Goal: Navigation & Orientation: Find specific page/section

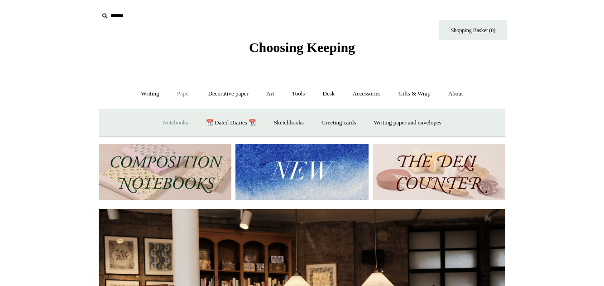
click at [160, 119] on link "Notebooks +" at bounding box center [175, 123] width 42 height 24
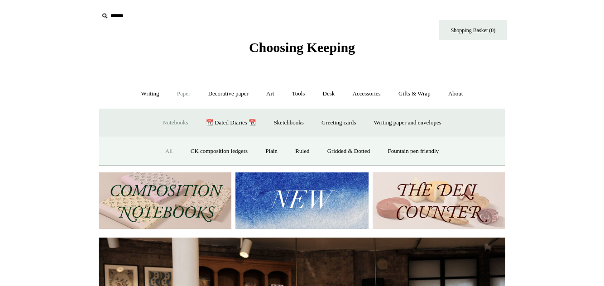
click at [162, 148] on link "All" at bounding box center [169, 151] width 24 height 24
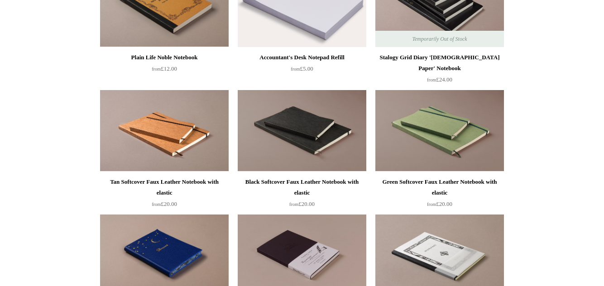
scroll to position [2261, 0]
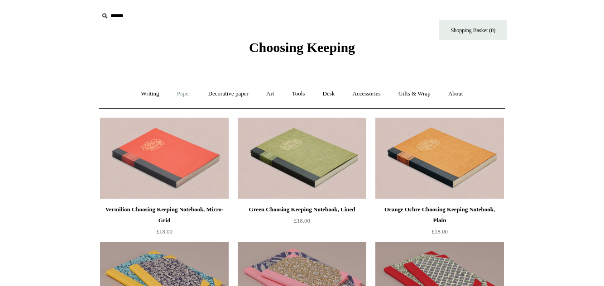
click at [181, 94] on link "Paper +" at bounding box center [184, 94] width 30 height 24
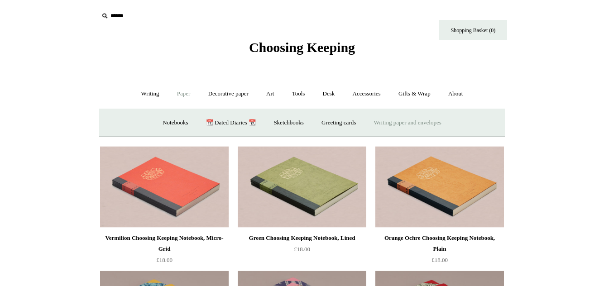
click at [402, 121] on link "Writing paper and envelopes +" at bounding box center [408, 123] width 84 height 24
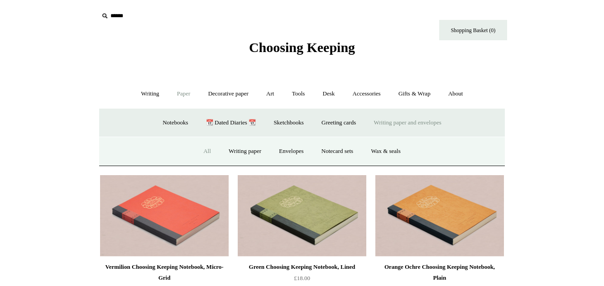
click at [203, 149] on link "All" at bounding box center [207, 151] width 24 height 24
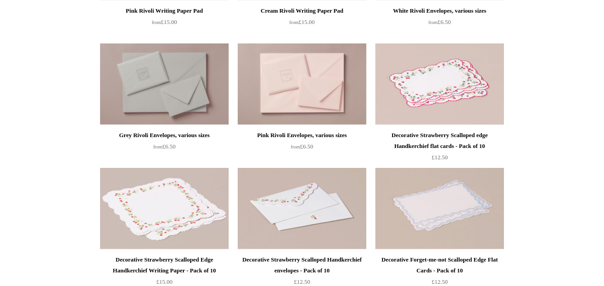
scroll to position [415, 0]
